Goal: Task Accomplishment & Management: Manage account settings

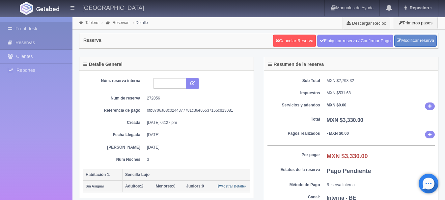
click at [38, 27] on link "Front desk" at bounding box center [36, 28] width 72 height 13
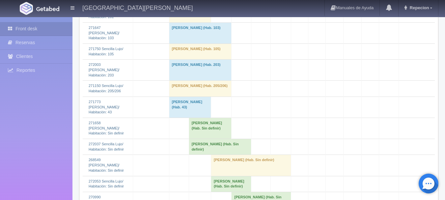
scroll to position [658, 0]
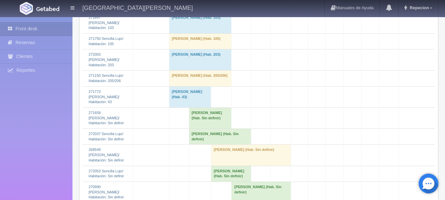
click at [195, 108] on td "[PERSON_NAME] (Hab. Sin definir)" at bounding box center [210, 117] width 43 height 21
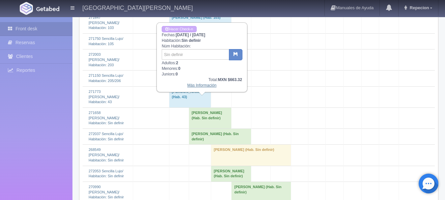
click at [199, 86] on link "Más Información" at bounding box center [201, 85] width 29 height 5
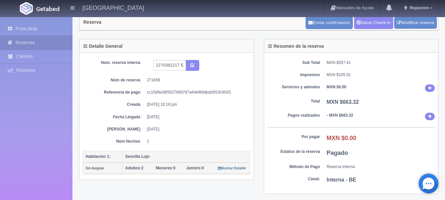
scroll to position [33, 0]
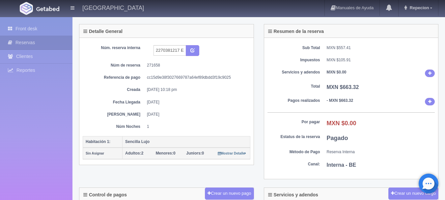
click at [19, 22] on div "Front desk Reservas Clientes Reportes Reporte del día Concentrado de ventas Ana…" at bounding box center [36, 117] width 72 height 200
click at [17, 27] on link "Front desk" at bounding box center [36, 28] width 72 height 13
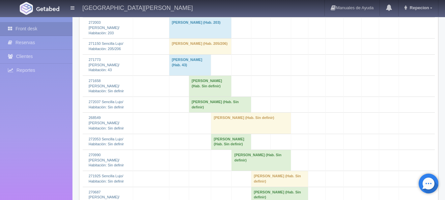
scroll to position [691, 0]
click at [204, 96] on td "[PERSON_NAME] (Hab. Sin definir)" at bounding box center [220, 104] width 62 height 16
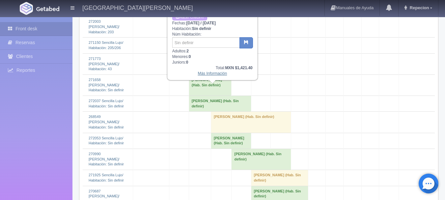
click at [220, 76] on link "Más Información" at bounding box center [211, 73] width 29 height 5
